Goal: Book appointment/travel/reservation

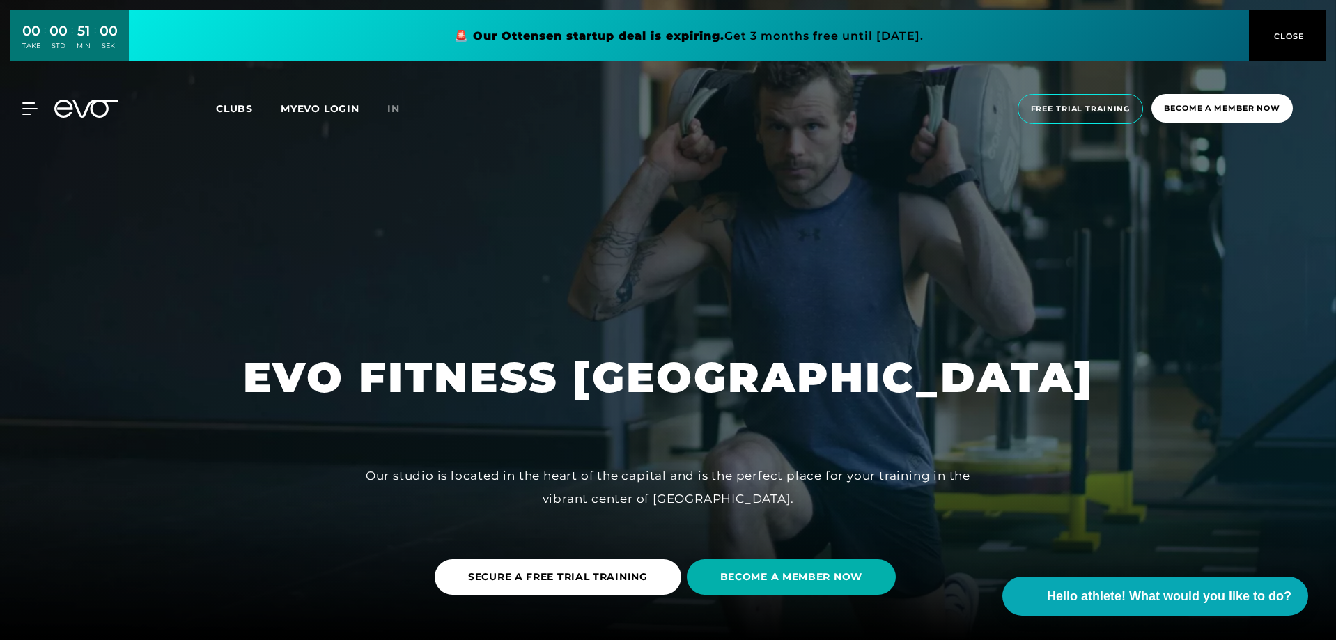
click at [815, 211] on div at bounding box center [668, 320] width 1336 height 640
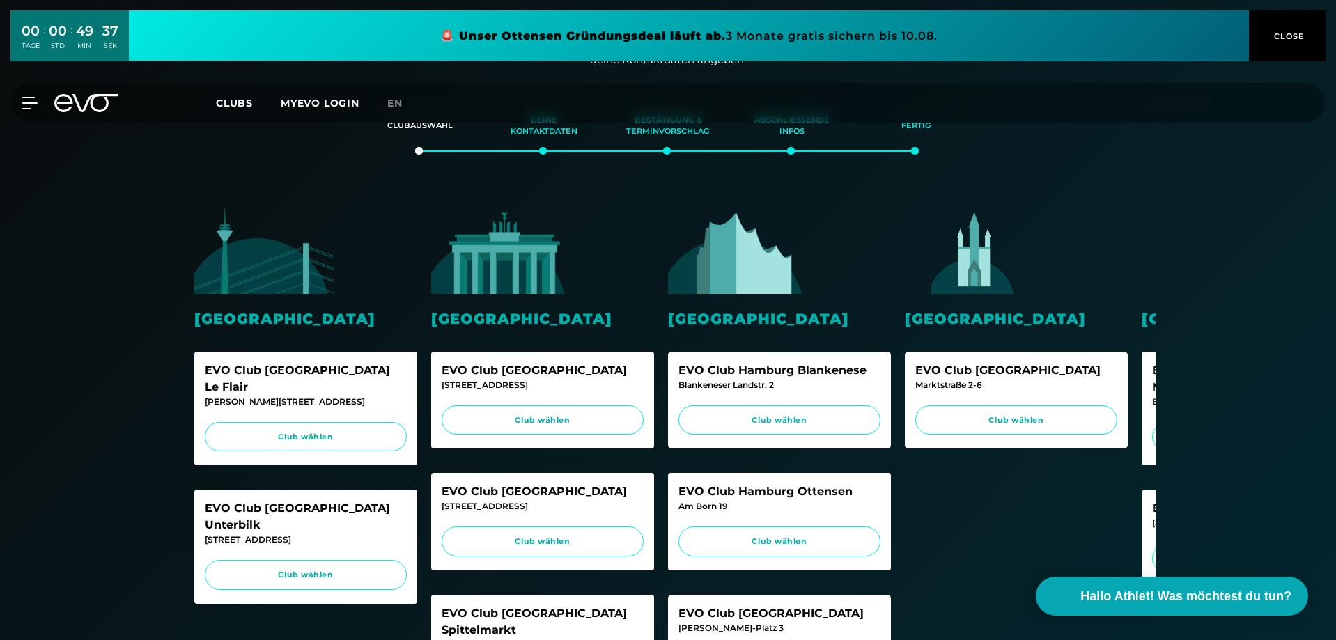
scroll to position [279, 0]
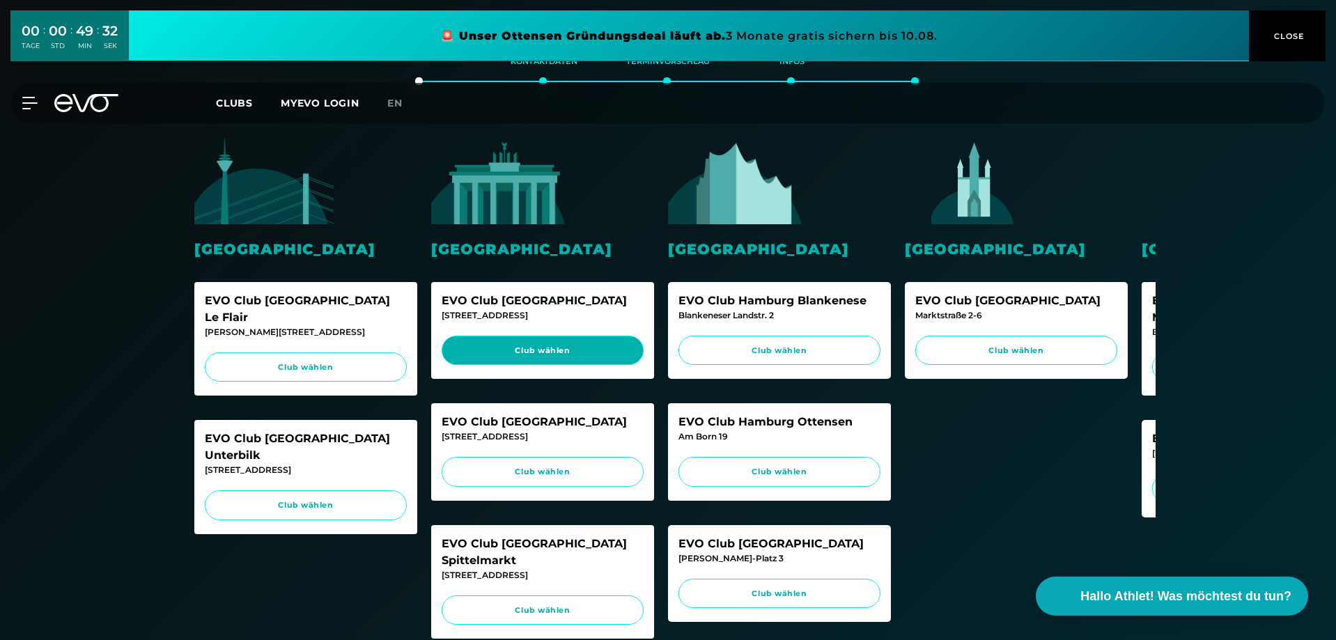
click at [541, 345] on span "Club wählen" at bounding box center [543, 351] width 176 height 12
